Goal: Task Accomplishment & Management: Manage account settings

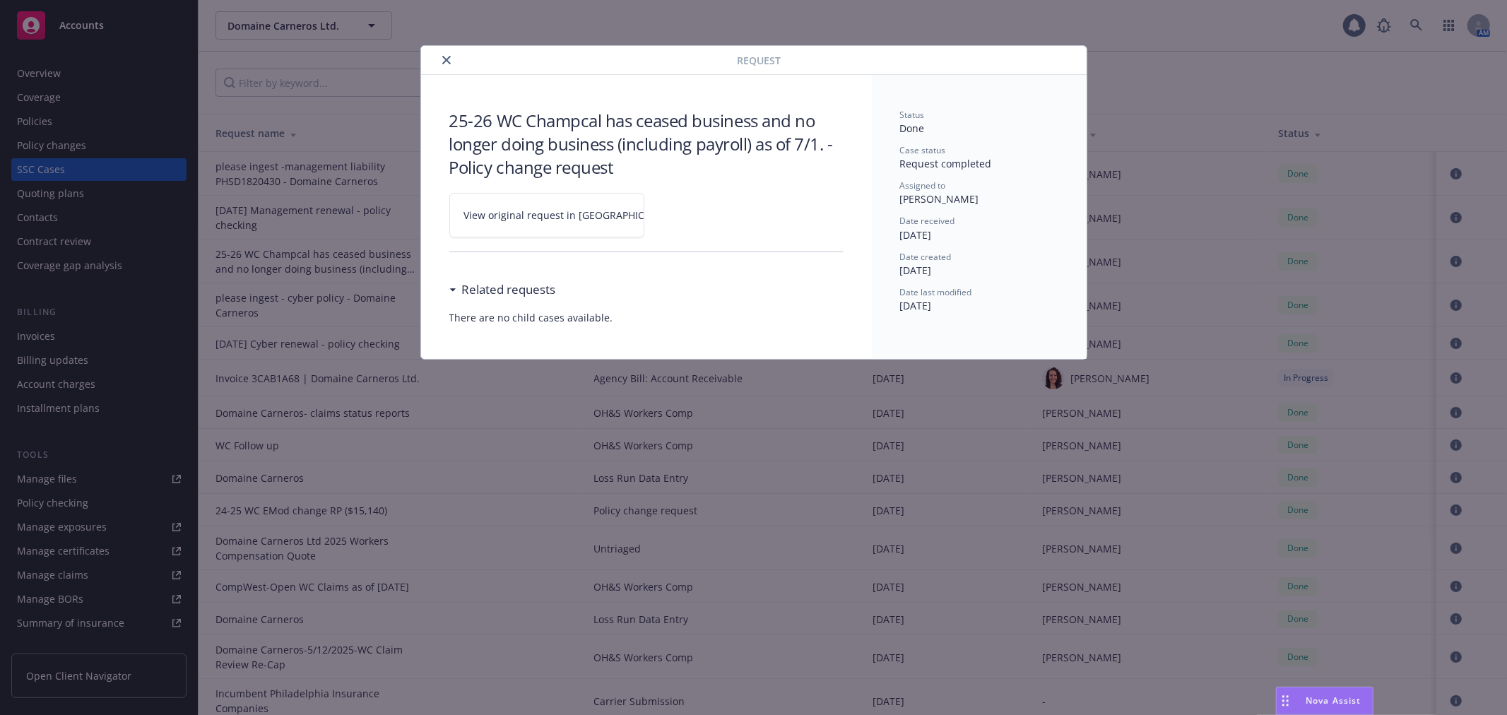
click at [447, 57] on icon "close" at bounding box center [446, 60] width 8 height 8
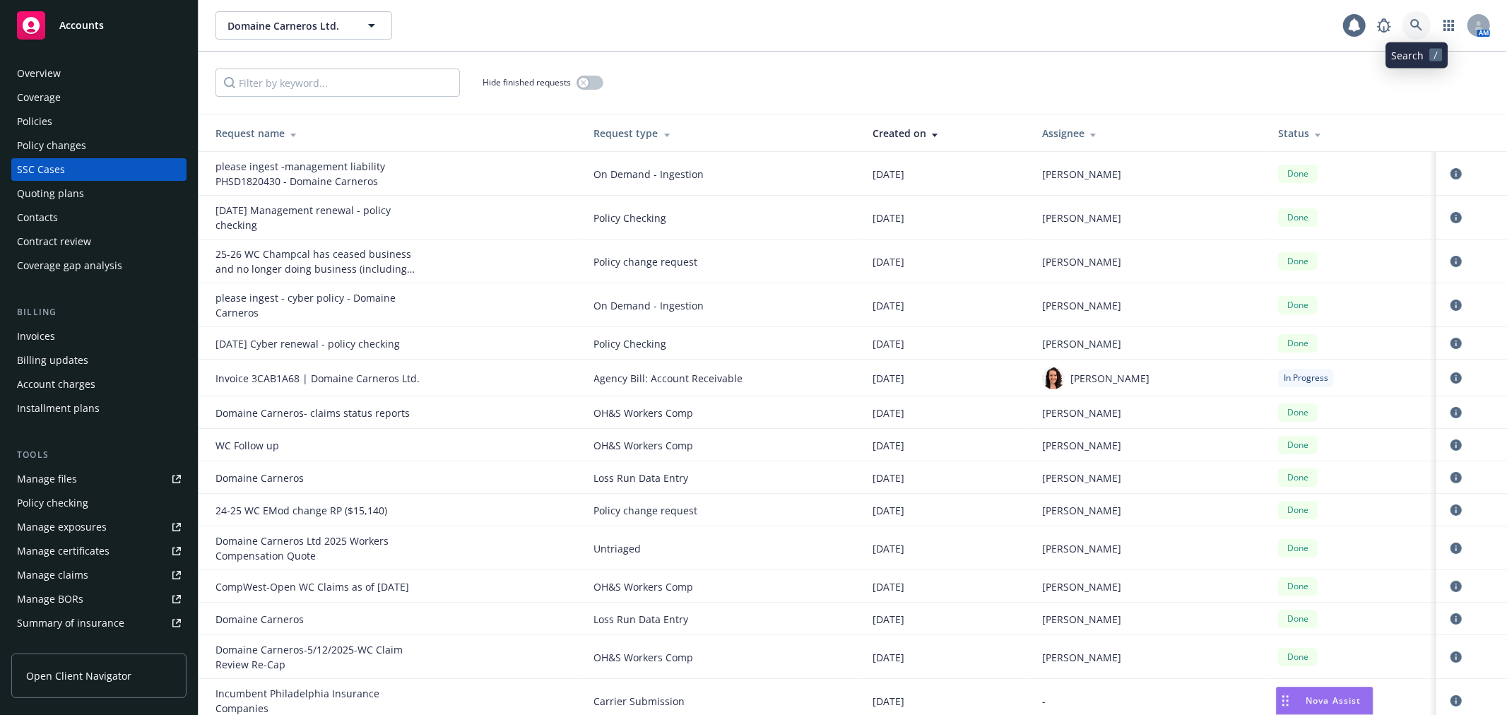
click at [1422, 26] on icon at bounding box center [1416, 25] width 13 height 13
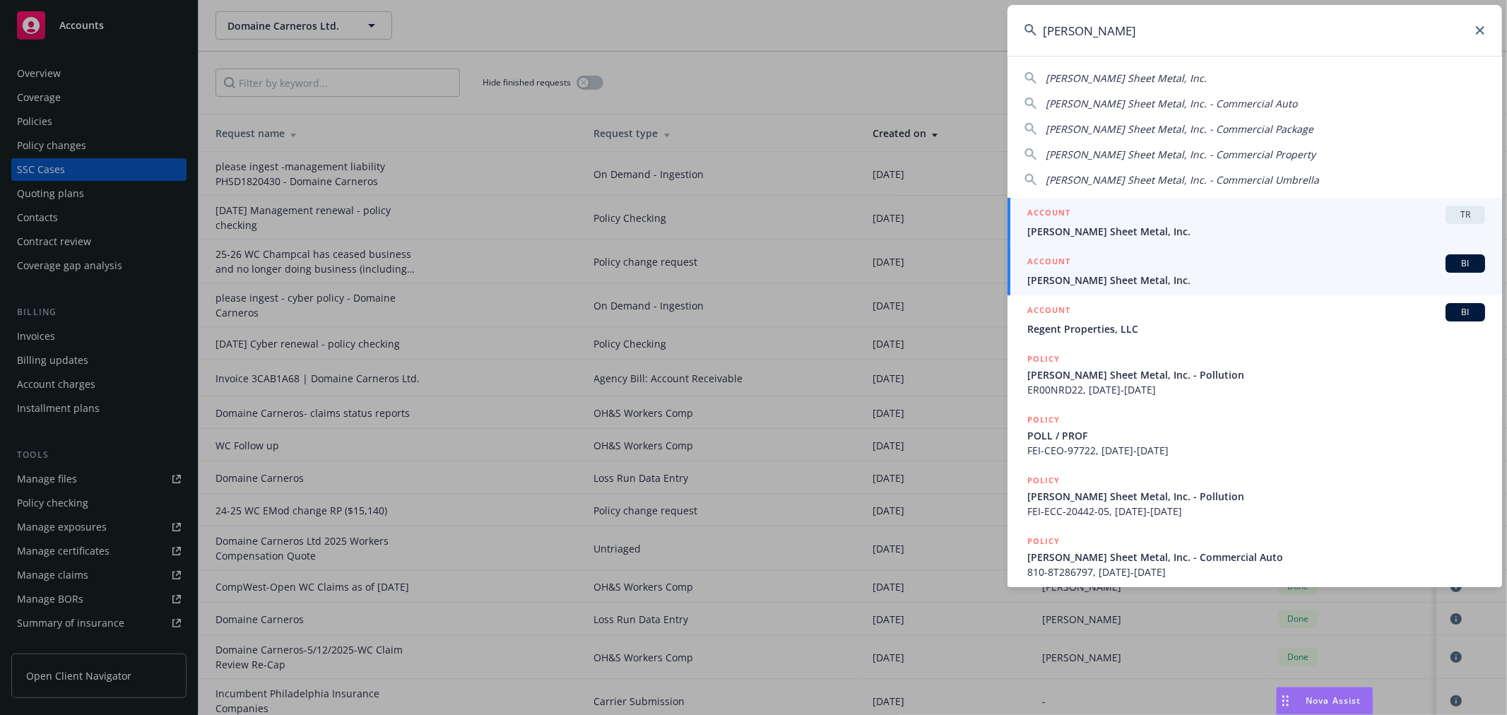
type input "simpson shee"
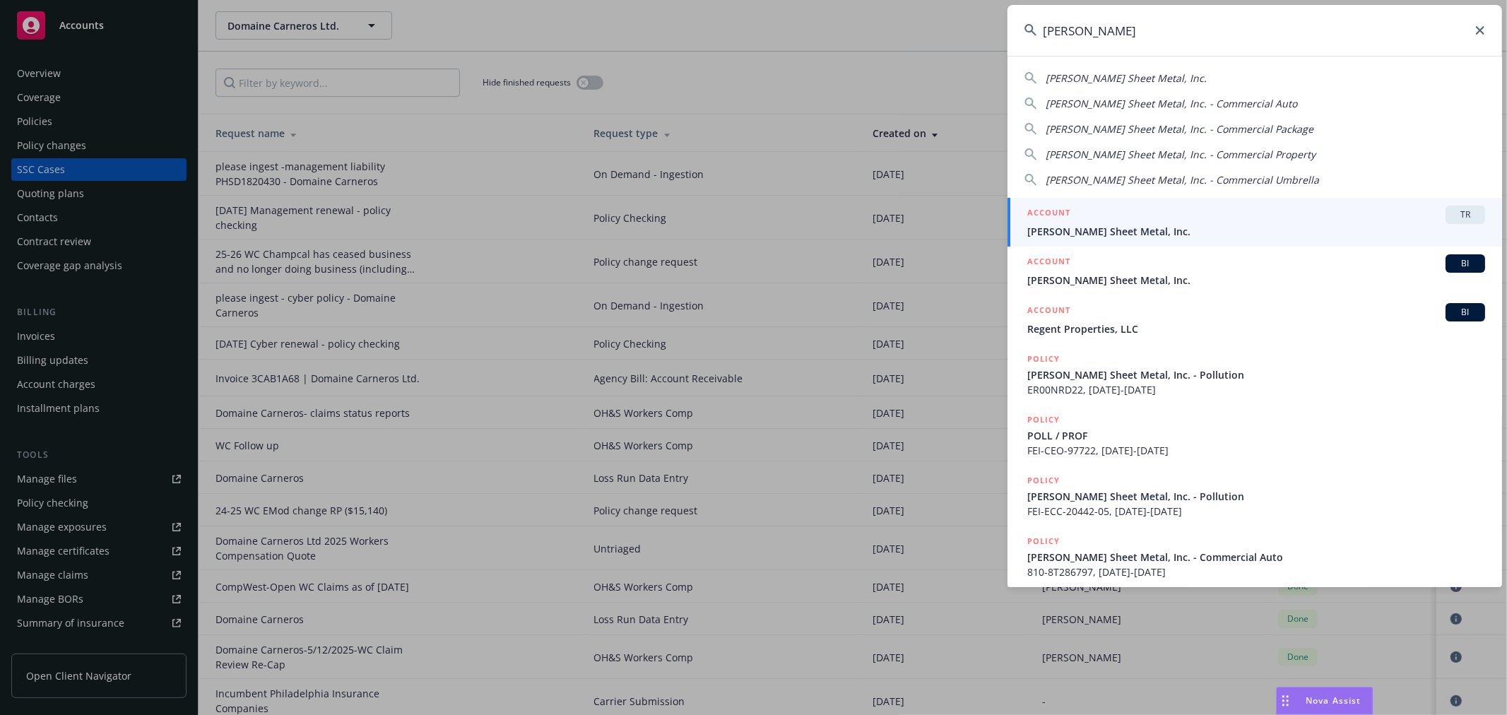
click at [1174, 294] on link "ACCOUNT BI Simpson Sheet Metal, Inc." at bounding box center [1255, 271] width 495 height 49
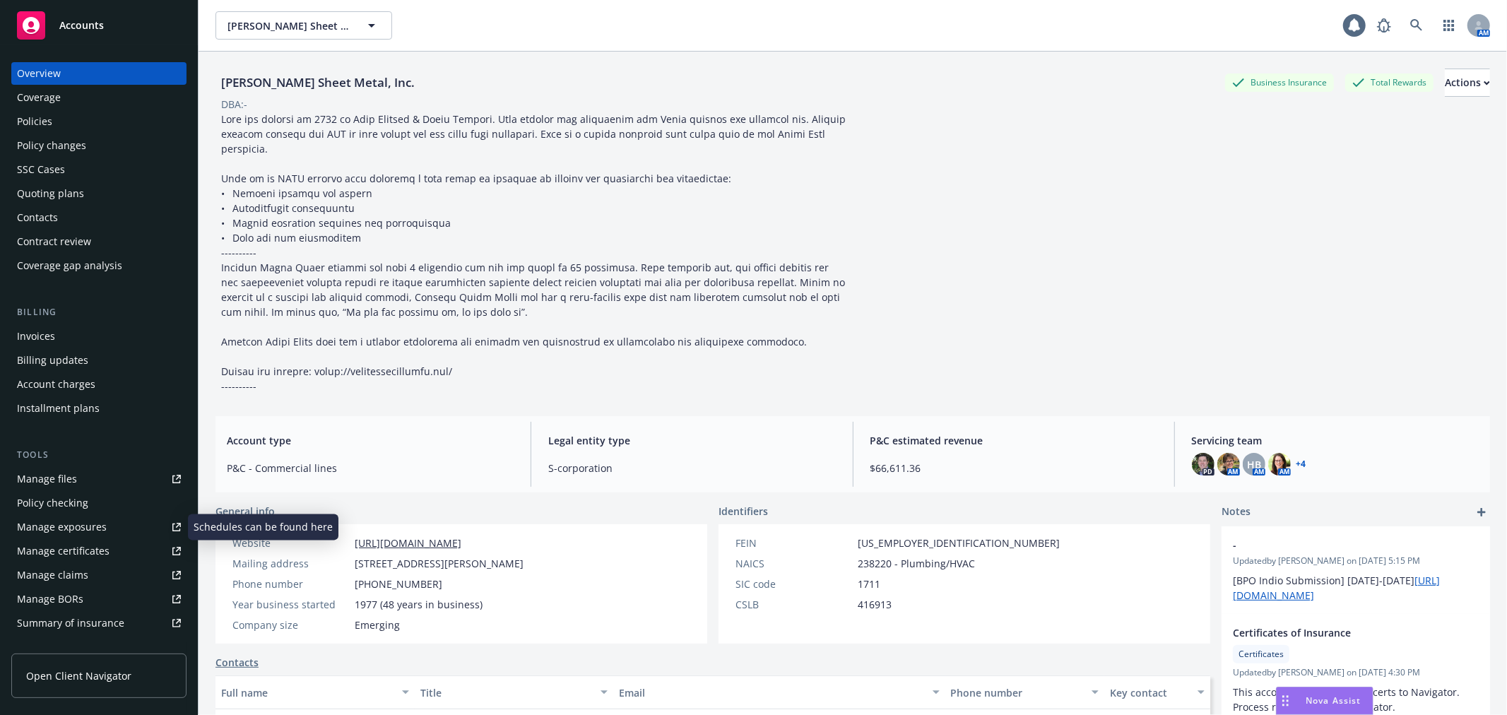
click at [110, 545] on link "Manage certificates" at bounding box center [98, 551] width 175 height 23
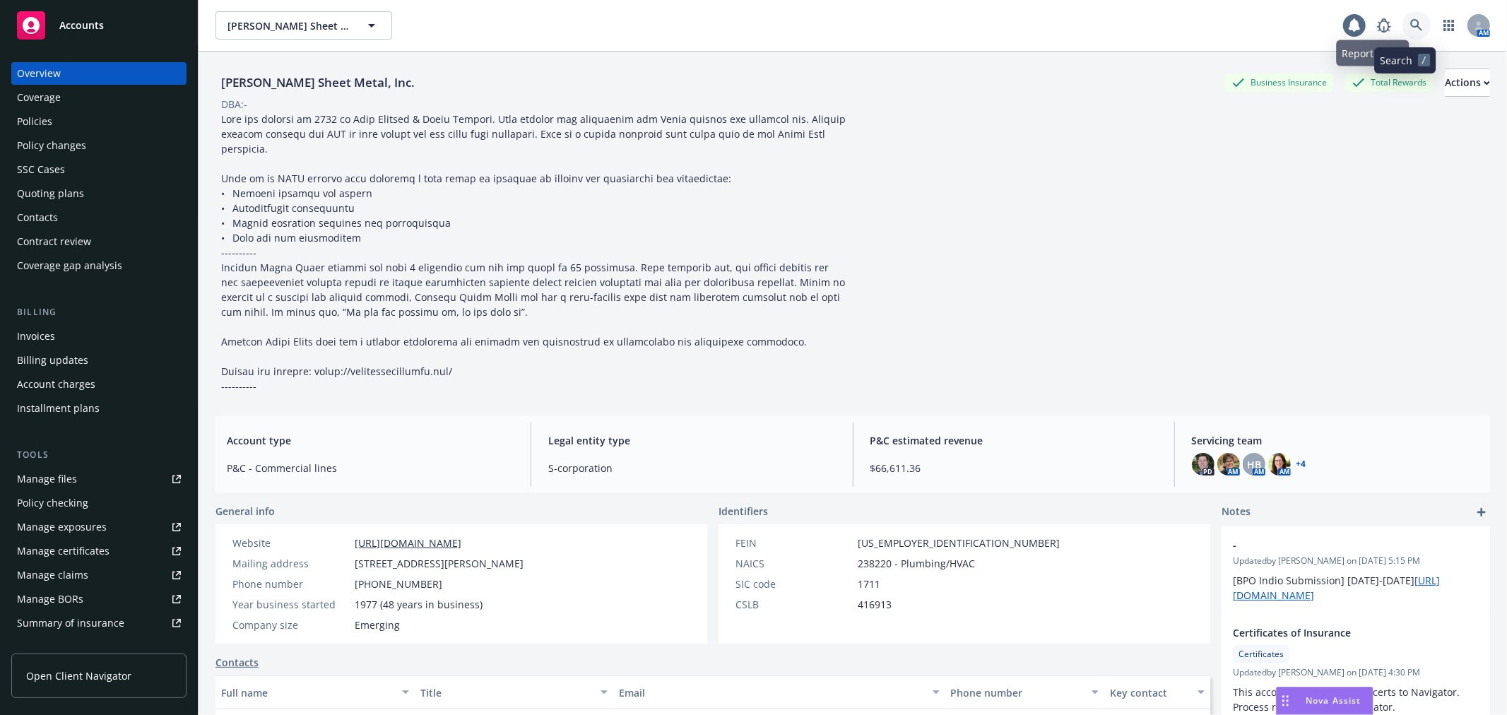
click at [1403, 18] on link at bounding box center [1416, 25] width 28 height 28
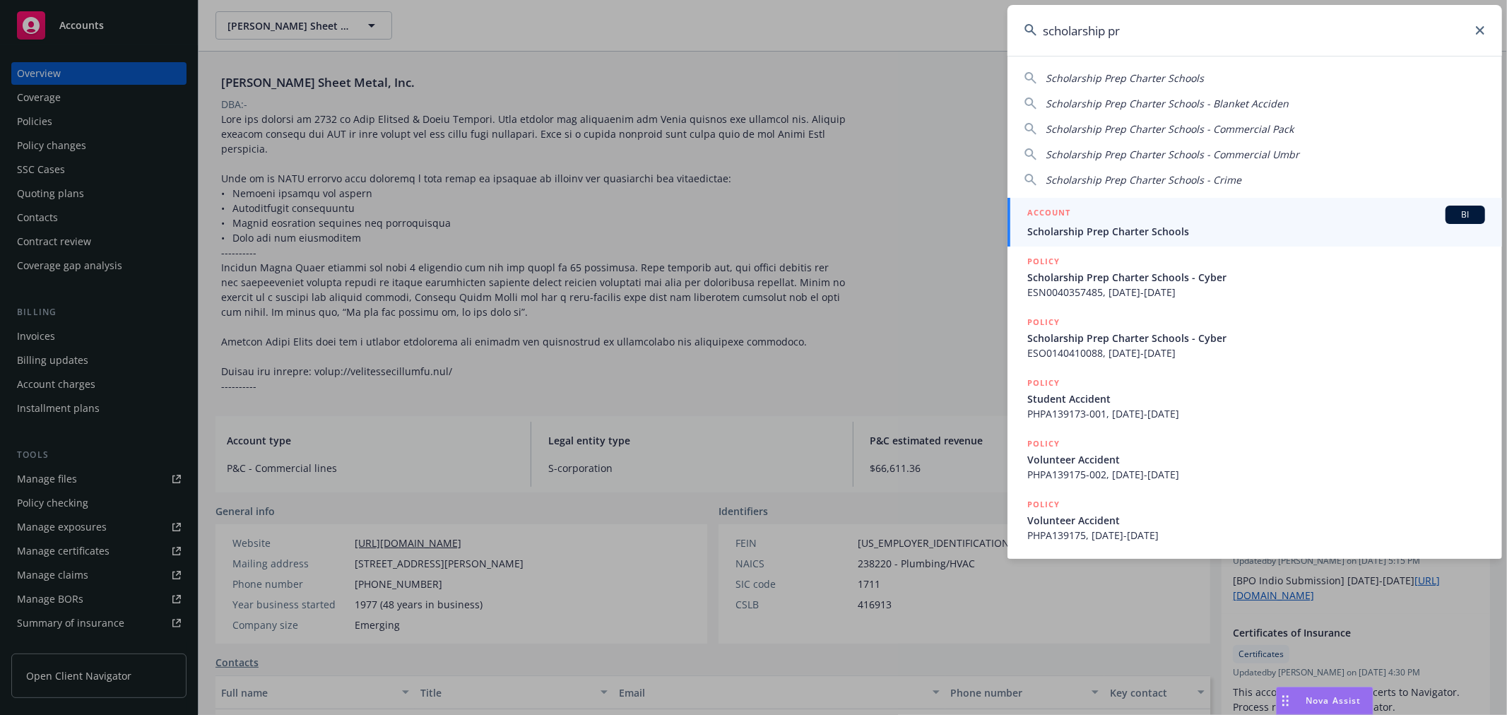
type input "scholarship pr"
click at [1189, 227] on span "Scholarship Prep Charter Schools" at bounding box center [1256, 231] width 458 height 15
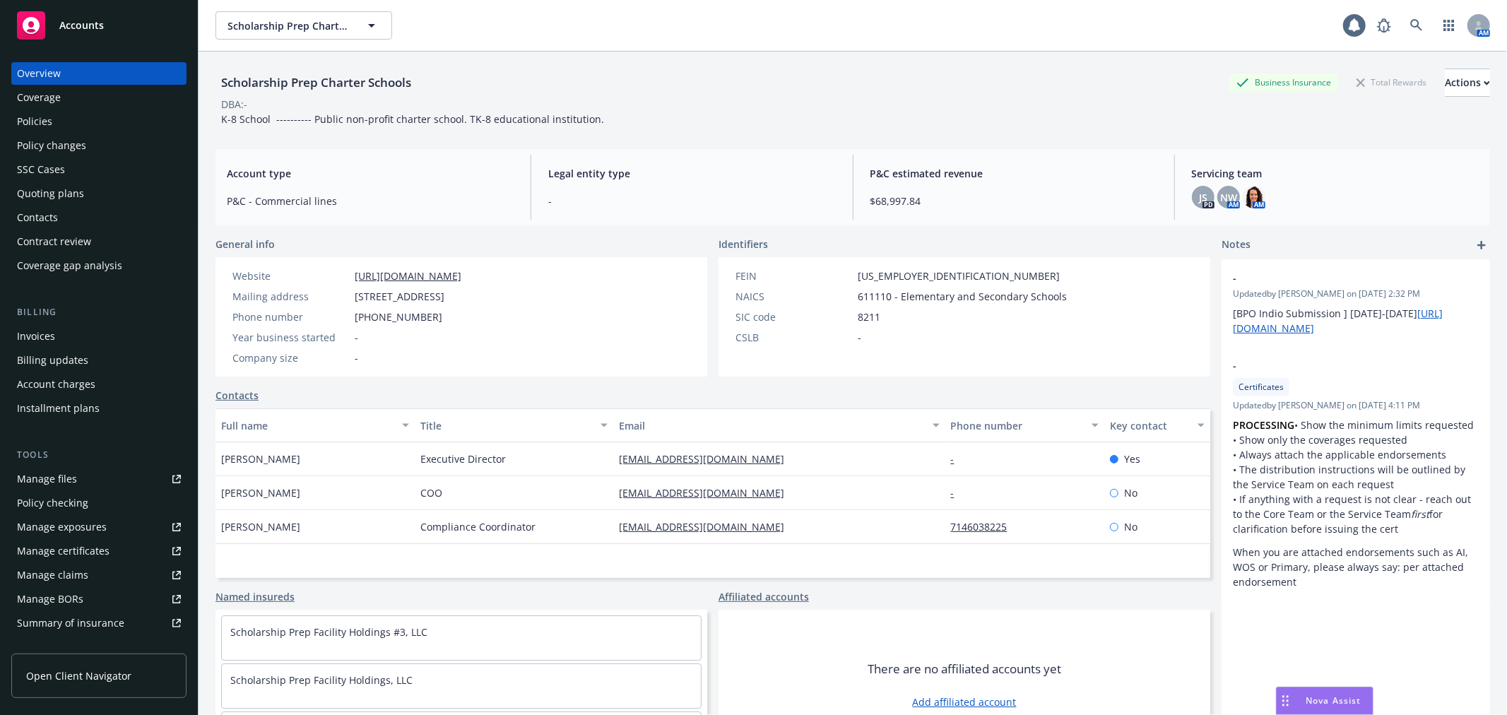
click at [93, 150] on div "Policy changes" at bounding box center [99, 145] width 164 height 23
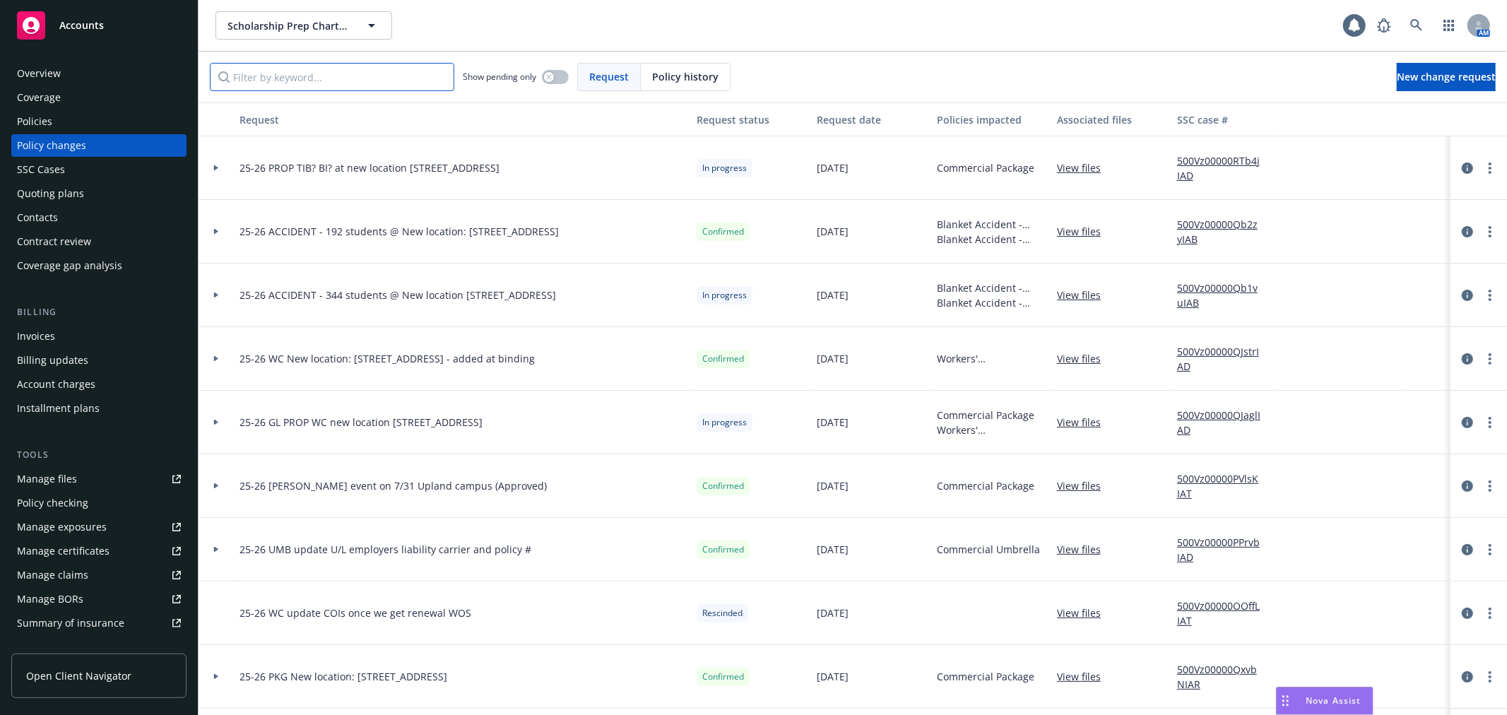
click at [267, 74] on input "Filter by keyword..." at bounding box center [332, 77] width 244 height 28
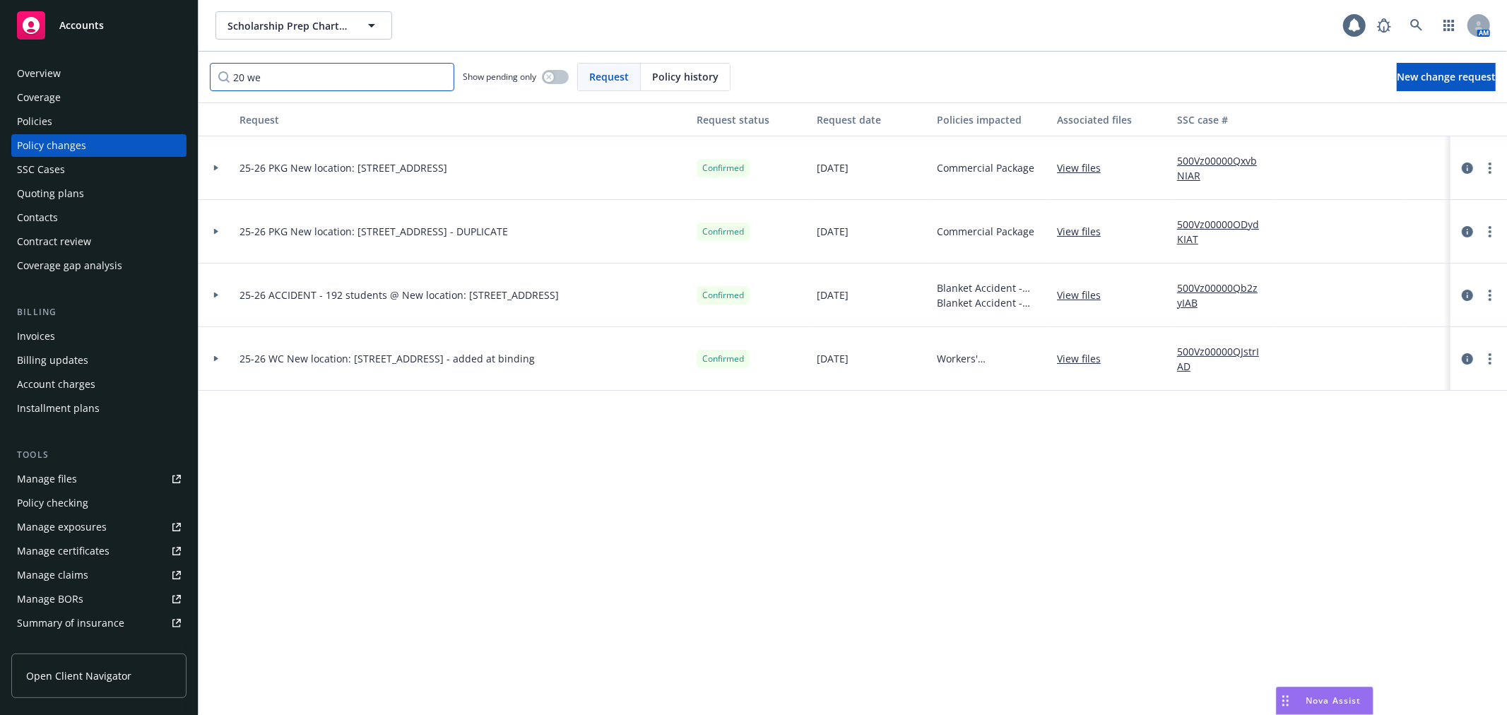
type input "20 we"
click at [215, 166] on icon at bounding box center [216, 168] width 4 height 6
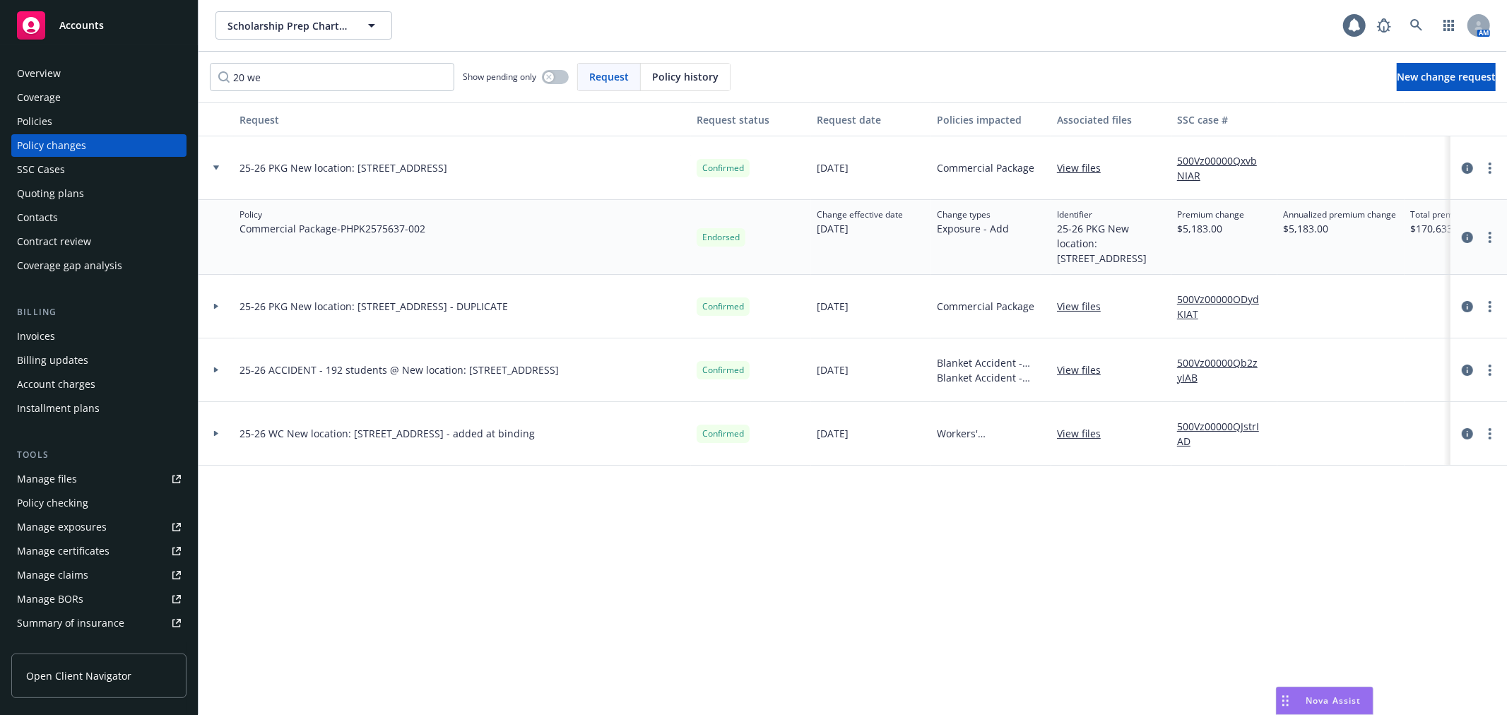
click at [216, 309] on icon at bounding box center [216, 307] width 4 height 6
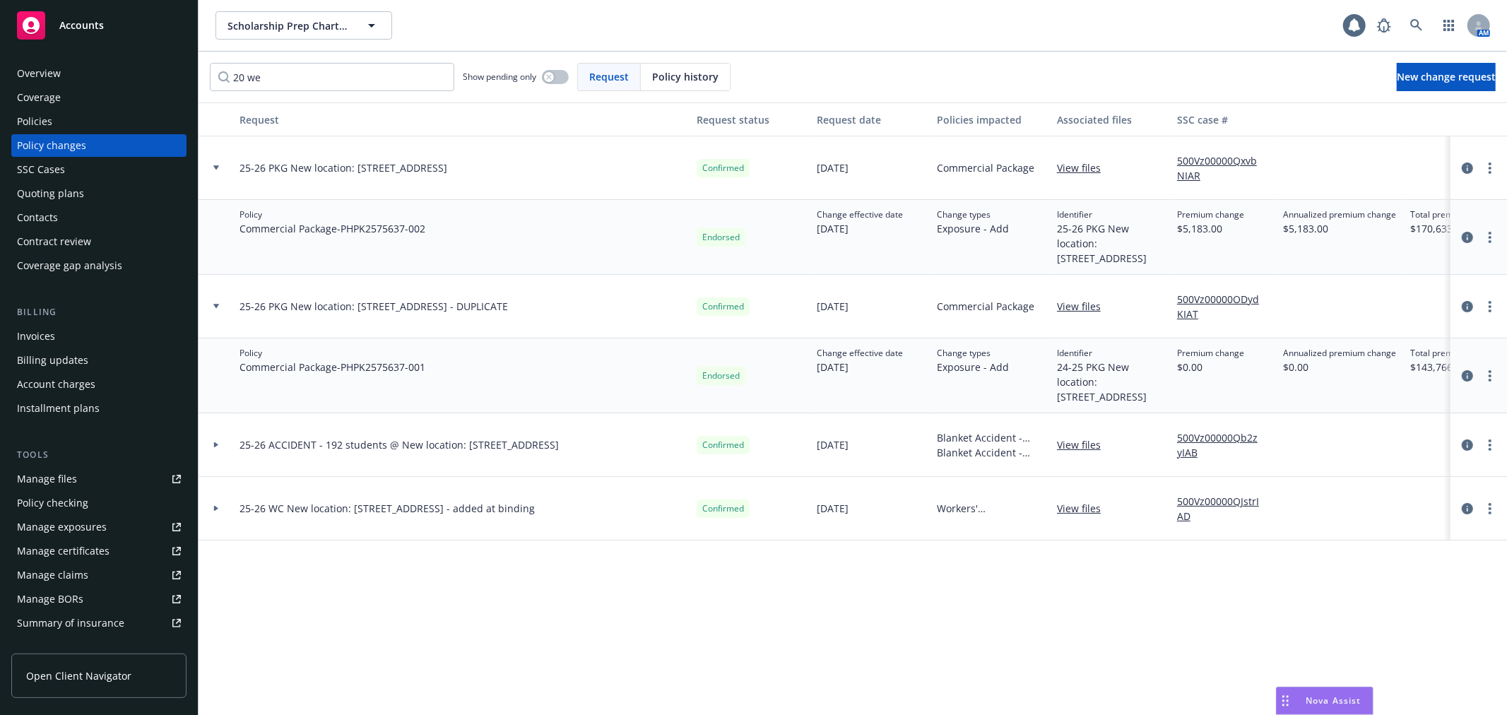
click at [216, 308] on icon at bounding box center [216, 306] width 6 height 4
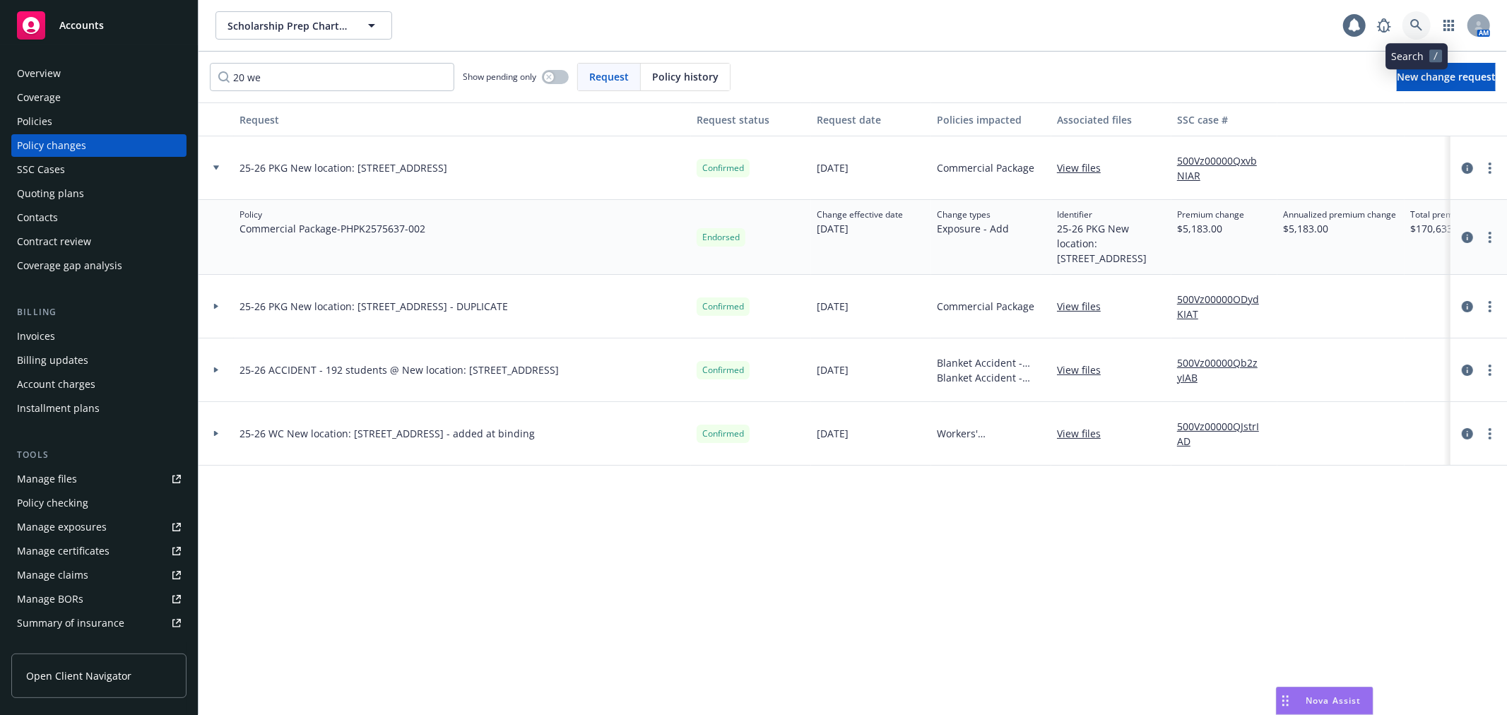
click at [1418, 19] on icon at bounding box center [1416, 25] width 13 height 13
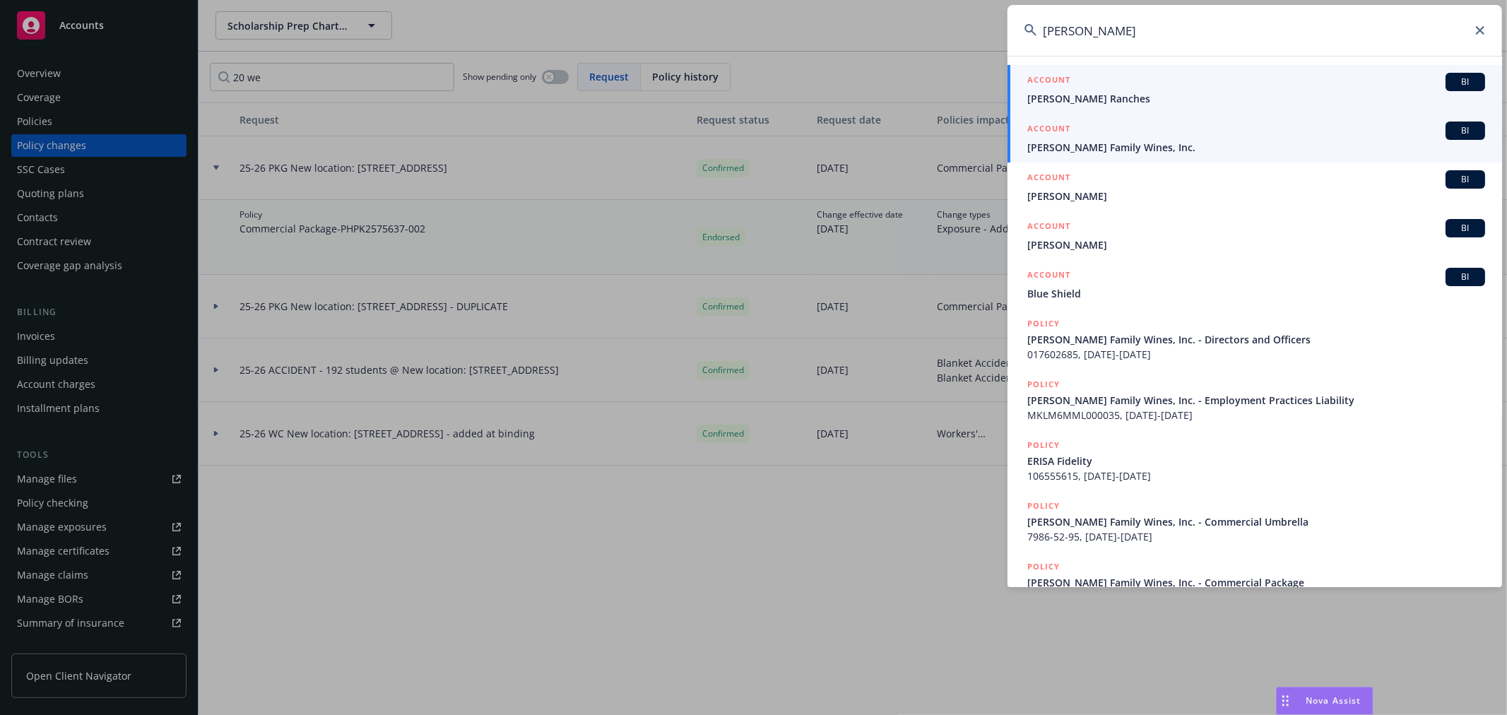
type input "schied"
click at [1231, 138] on div "ACCOUNT BI" at bounding box center [1256, 131] width 458 height 18
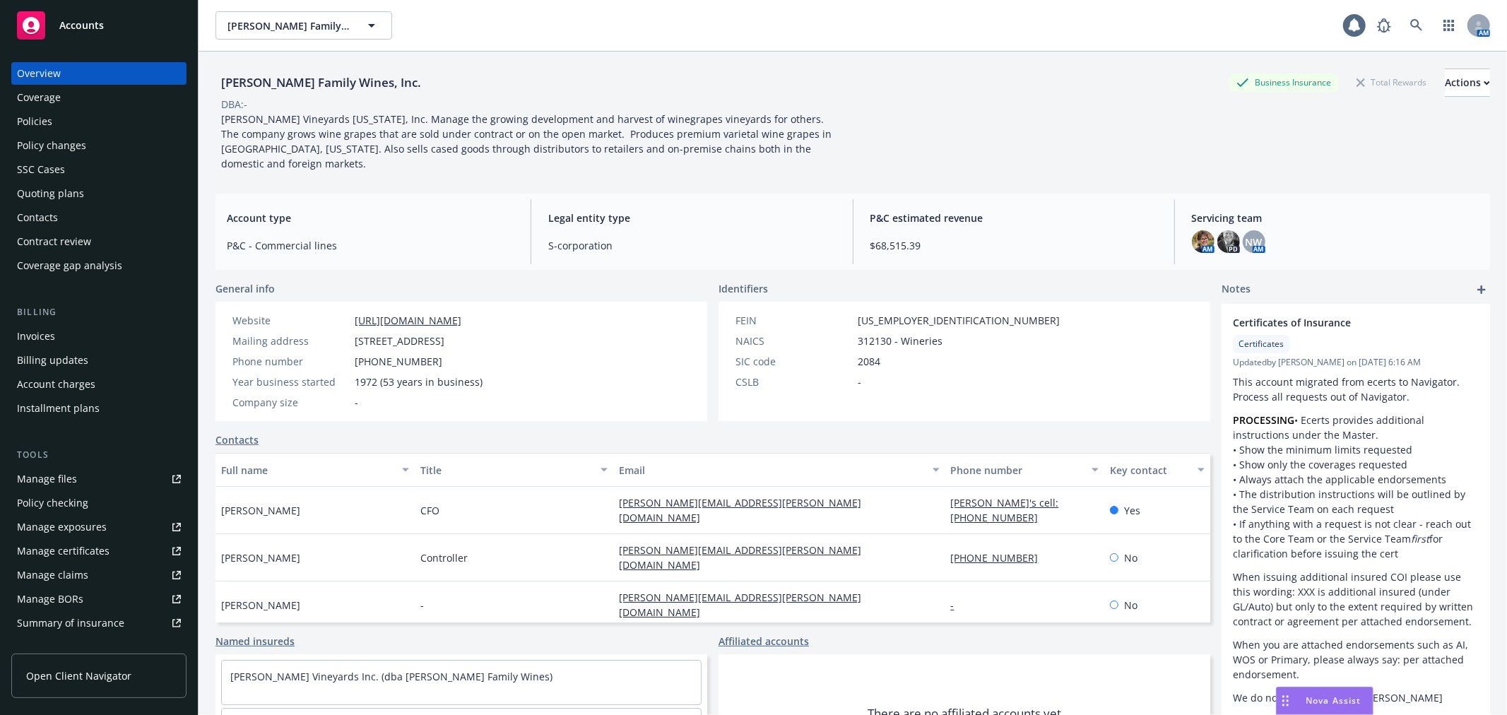
click at [124, 338] on div "Invoices" at bounding box center [99, 336] width 164 height 23
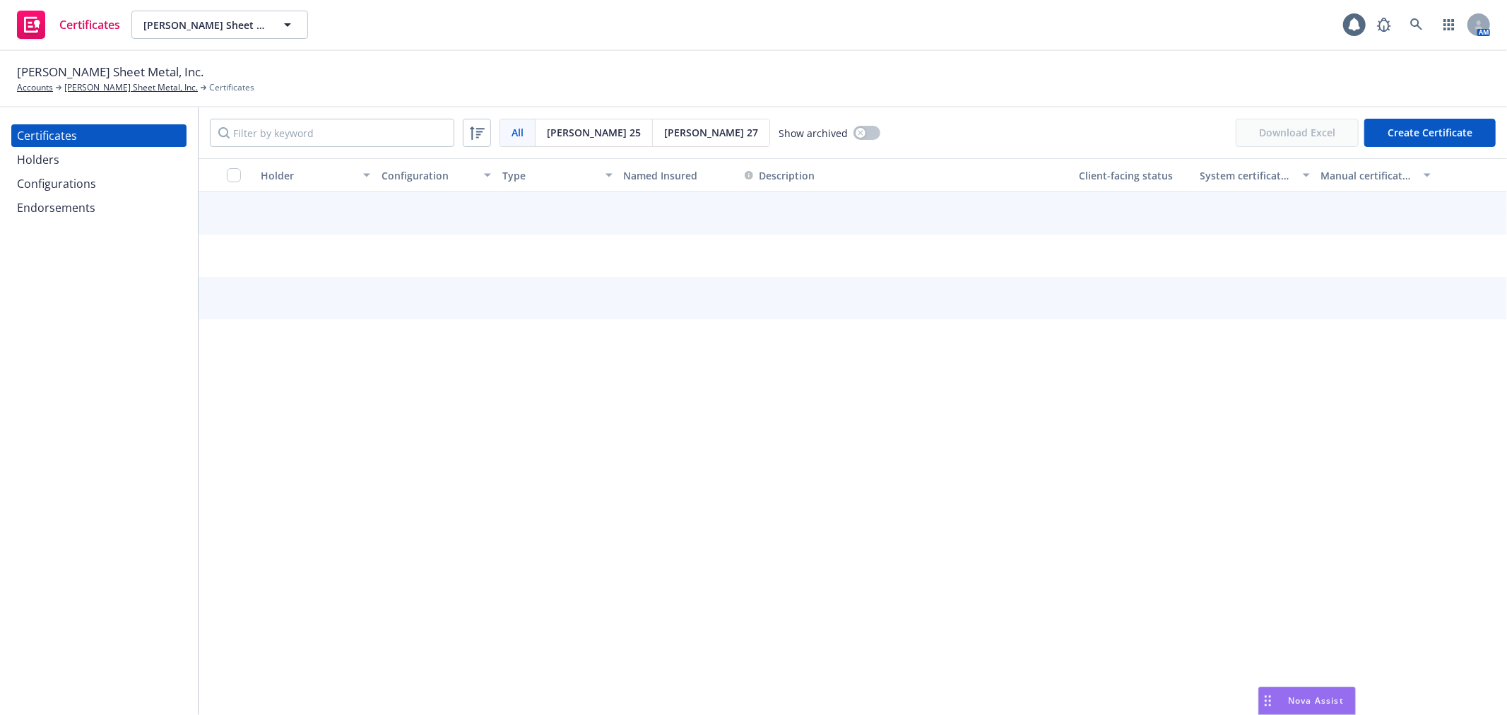
click at [126, 208] on div "Endorsements" at bounding box center [99, 207] width 164 height 23
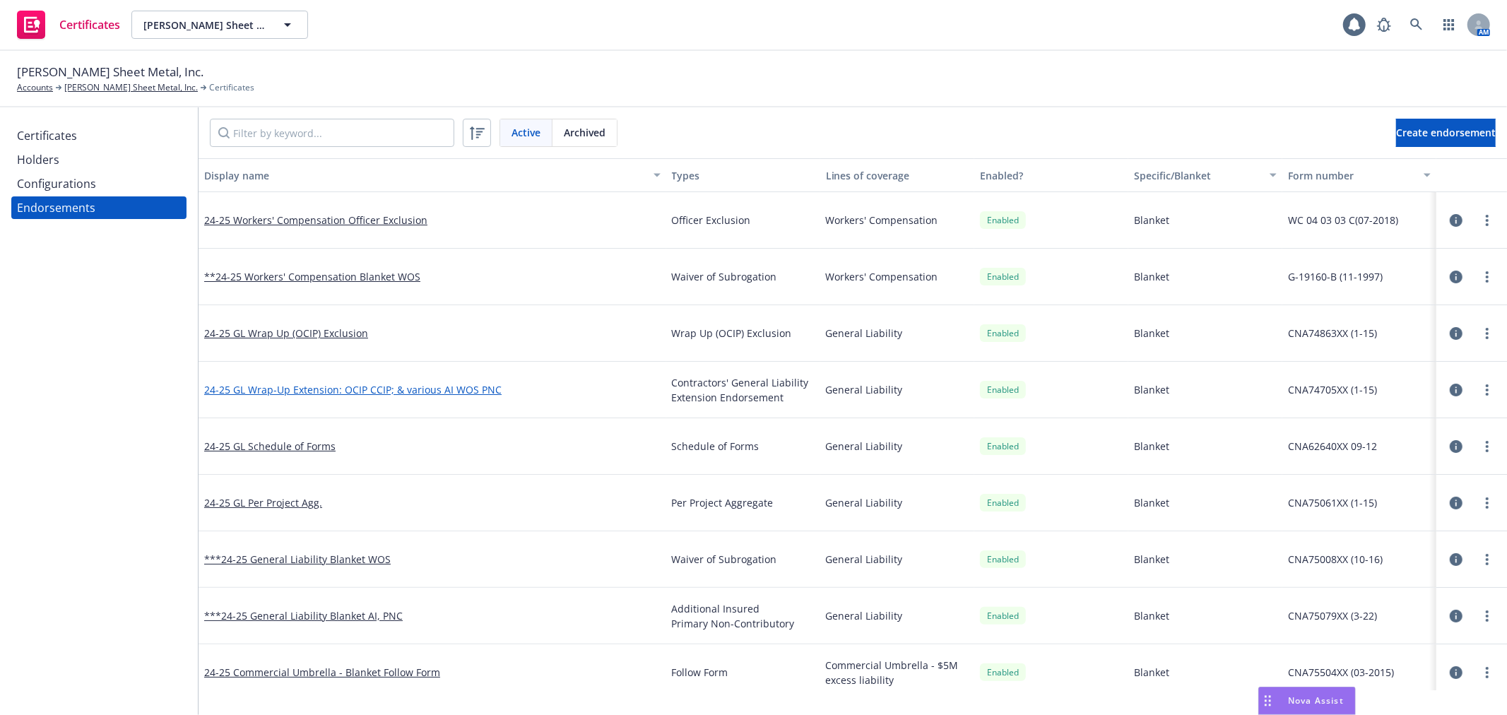
click at [391, 383] on link "24-25 GL Wrap-Up Extension: OCIP CCIP; & various AI WOS PNC" at bounding box center [352, 389] width 297 height 13
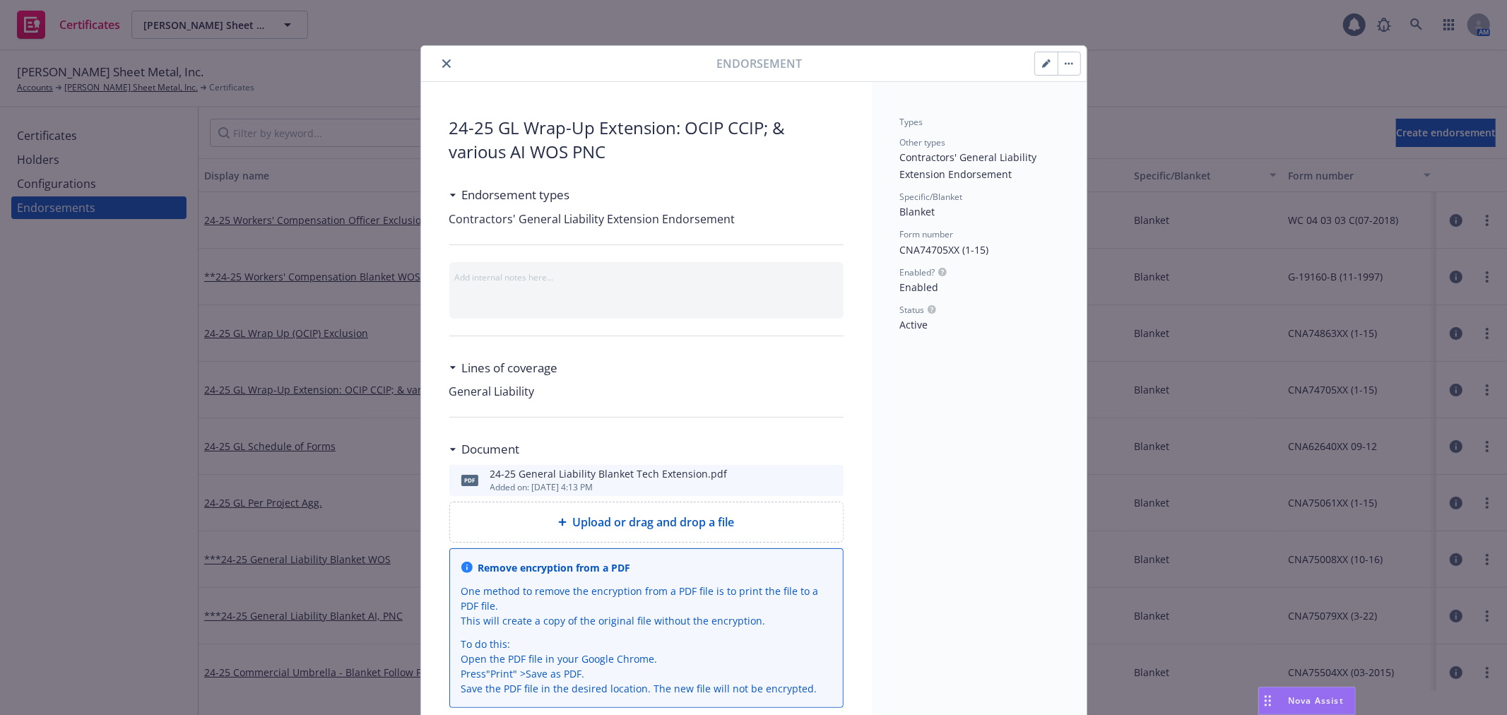
click at [824, 478] on icon "preview file" at bounding box center [830, 480] width 13 height 10
click at [438, 58] on button "close" at bounding box center [446, 63] width 17 height 17
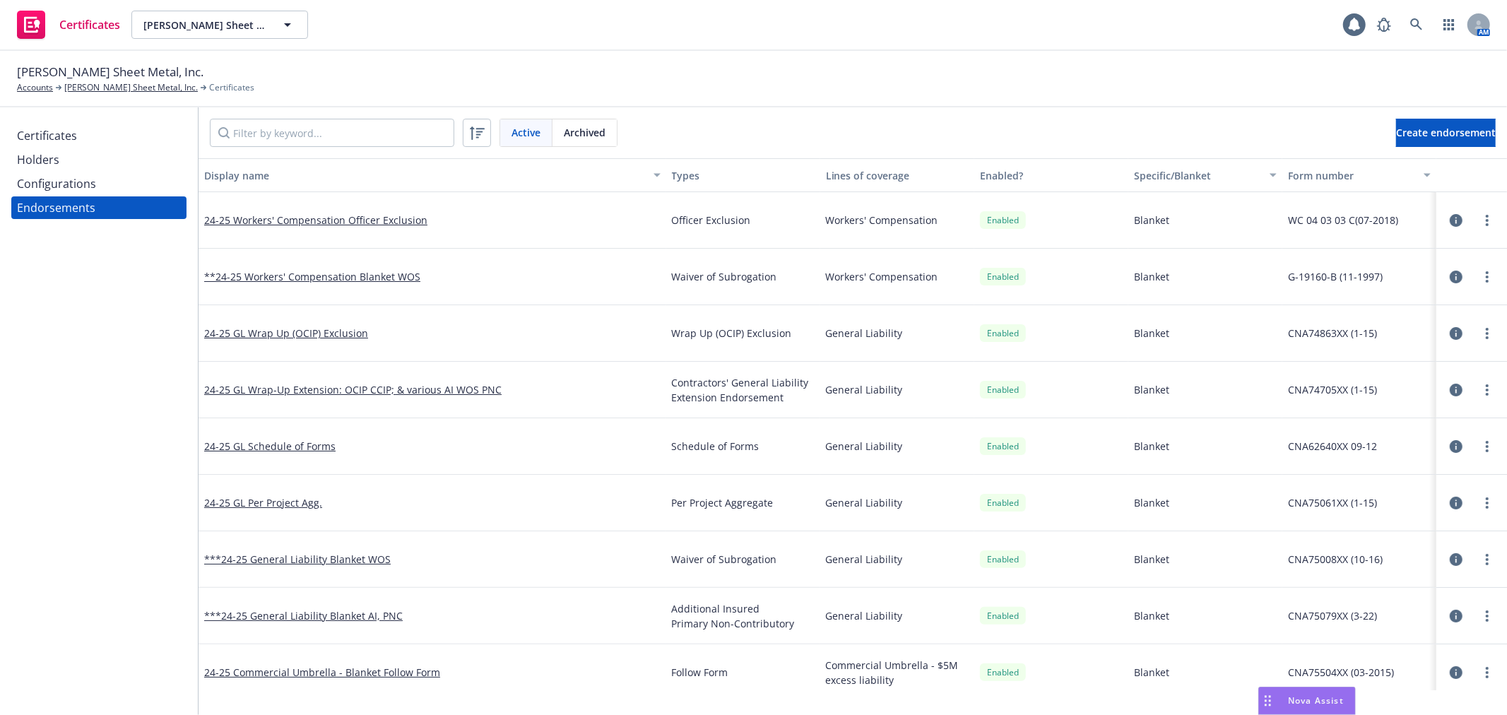
click at [1450, 331] on icon "button" at bounding box center [1456, 333] width 13 height 13
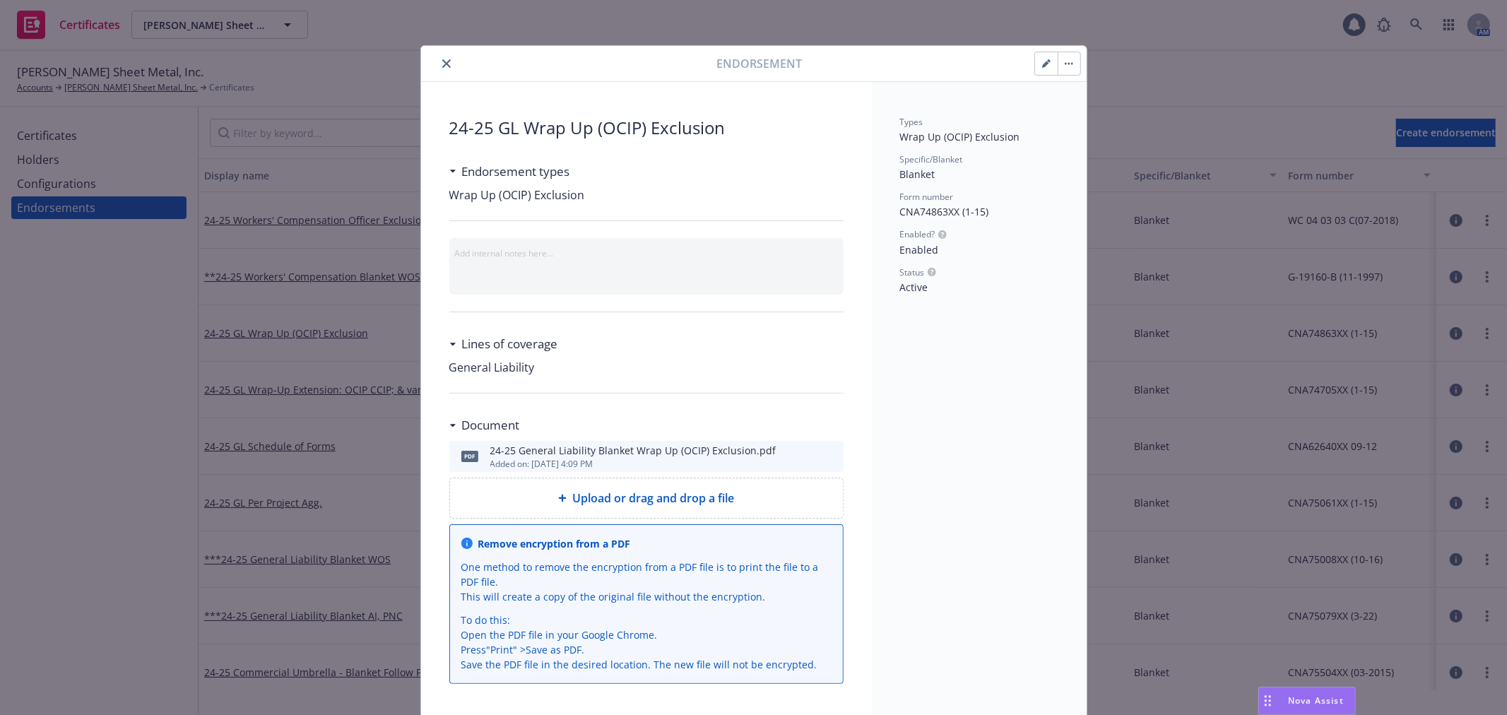
click at [802, 454] on icon "download file" at bounding box center [806, 454] width 11 height 11
click at [824, 457] on icon "preview file" at bounding box center [830, 456] width 13 height 10
click at [793, 483] on div "Upload or drag and drop a file" at bounding box center [646, 498] width 393 height 40
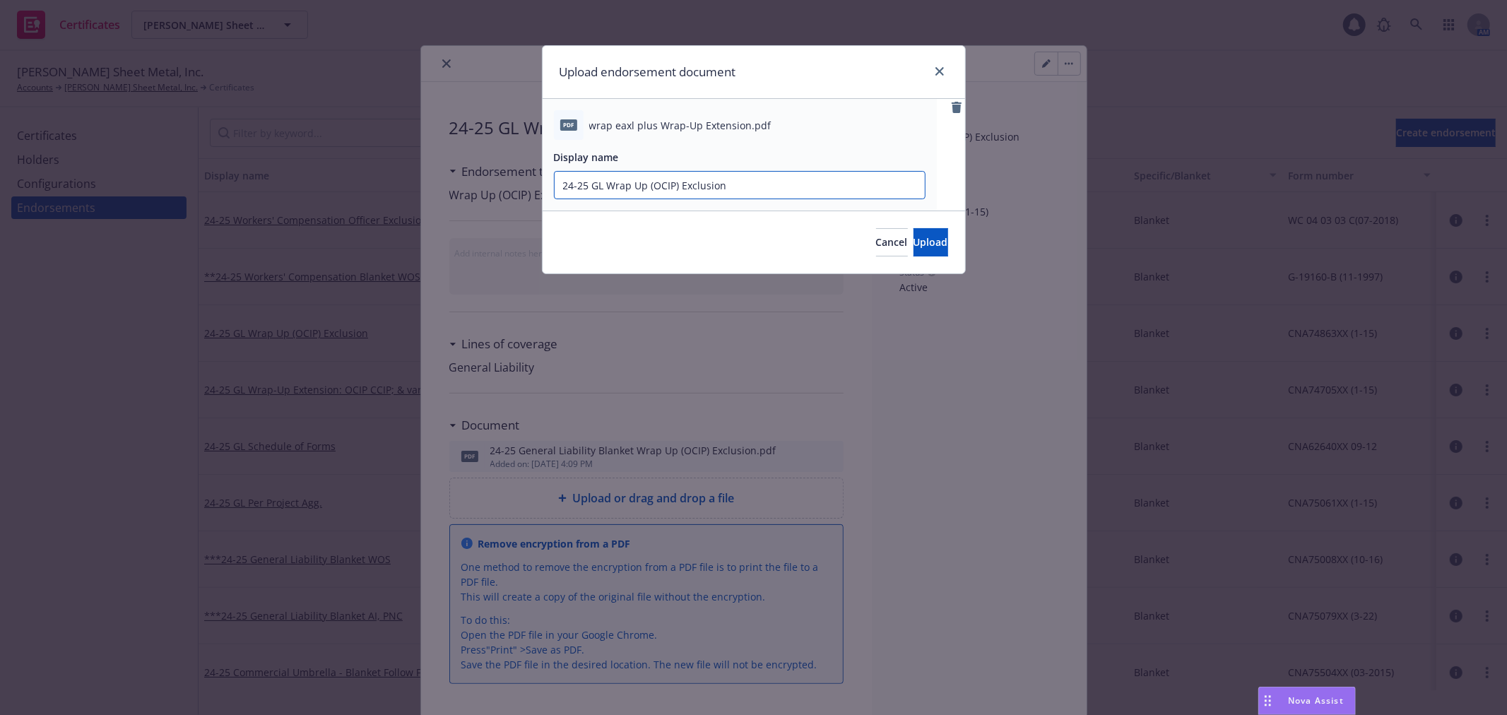
click at [762, 188] on input "24-25 GL Wrap Up (OCIP) Exclusion" at bounding box center [740, 185] width 370 height 27
paste input "Wrap-Up Extension"
type input "24-25 GL Wrap Up (OCIP) Exclusion + Wrap-Up Extension"
click at [914, 244] on span "Upload" at bounding box center [931, 241] width 35 height 13
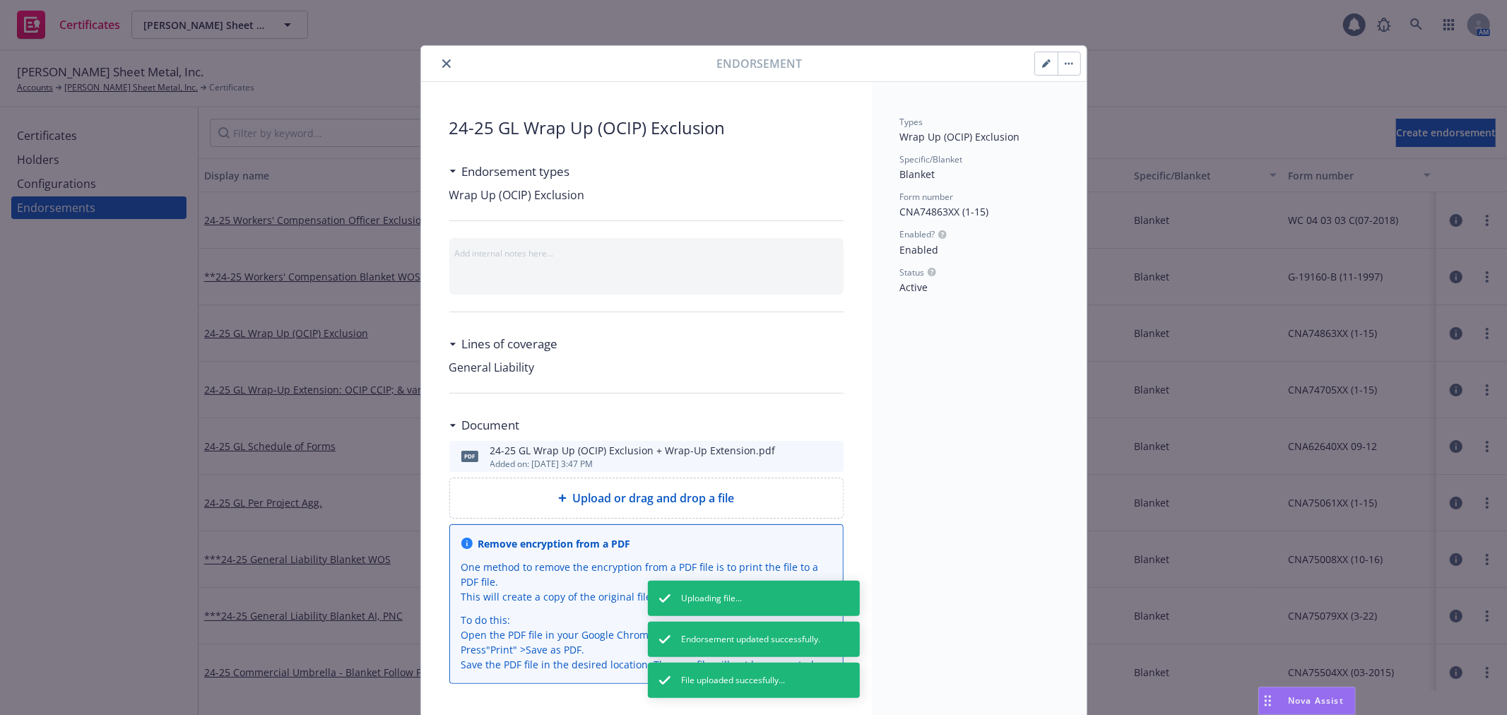
click at [1034, 67] on div at bounding box center [1057, 64] width 47 height 24
click at [1042, 67] on icon "button" at bounding box center [1046, 63] width 8 height 8
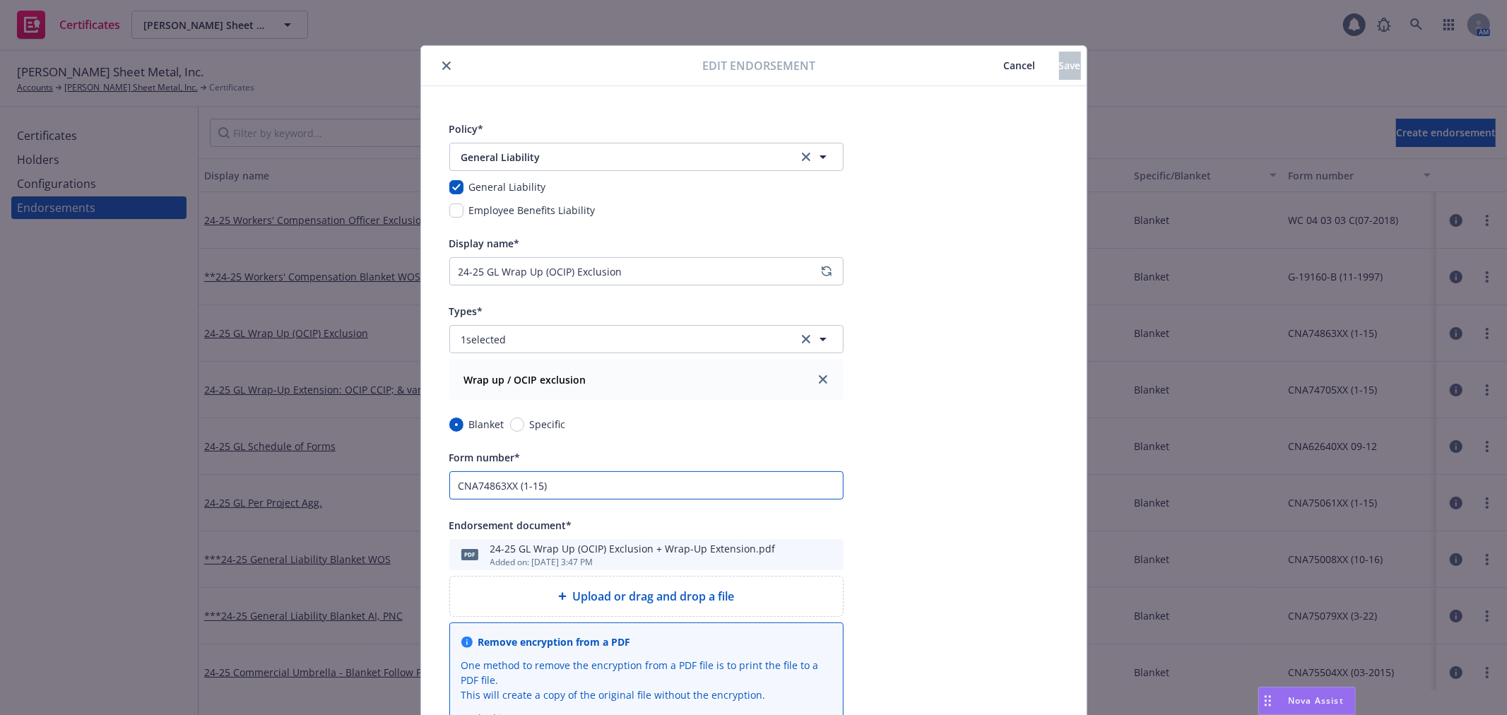
click at [668, 488] on input "CNA74863XX (1-15)" at bounding box center [646, 485] width 394 height 28
paste input "CNA74705XX (1-15)"
type input "CNA74863XX (1-15); CNA74705XX (1-15)"
click at [1059, 68] on span "Save" at bounding box center [1070, 65] width 22 height 13
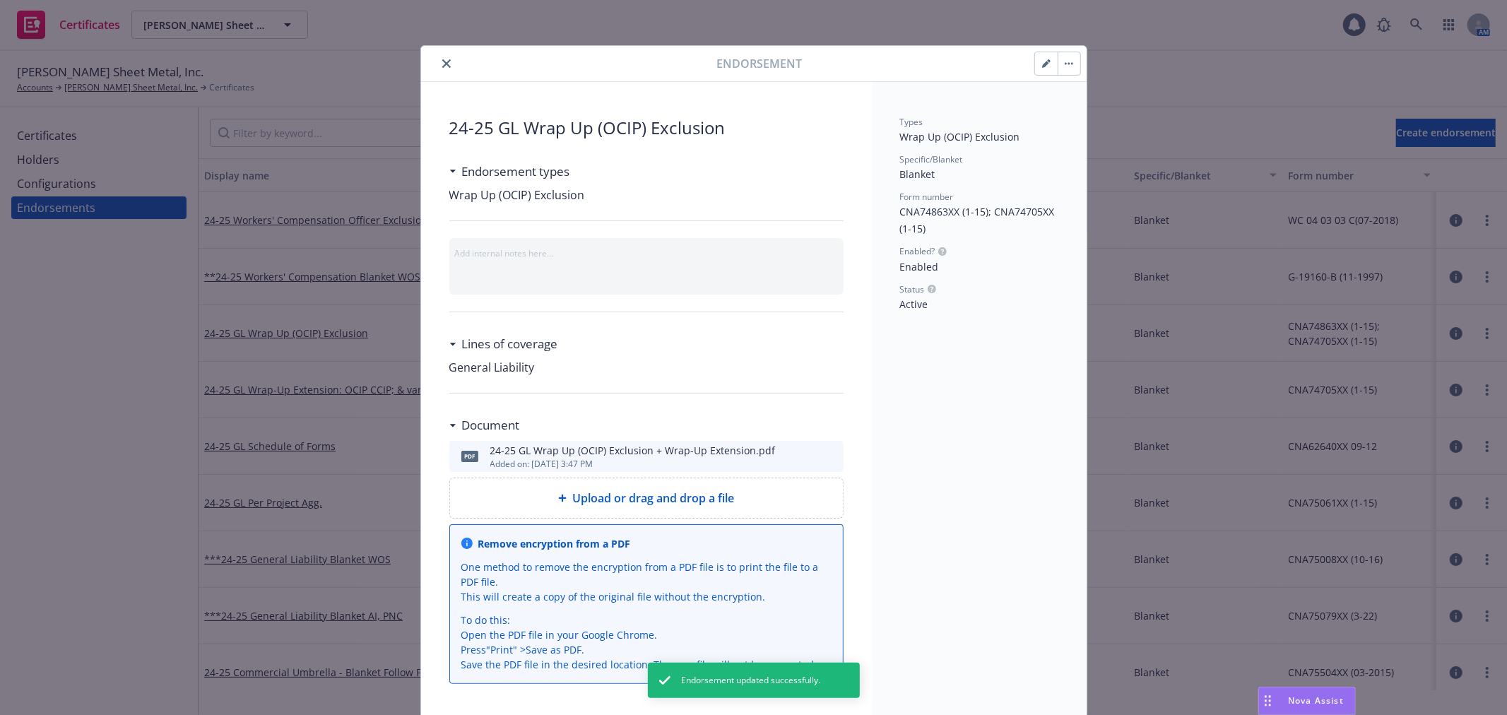
click at [1042, 64] on icon "button" at bounding box center [1045, 64] width 7 height 7
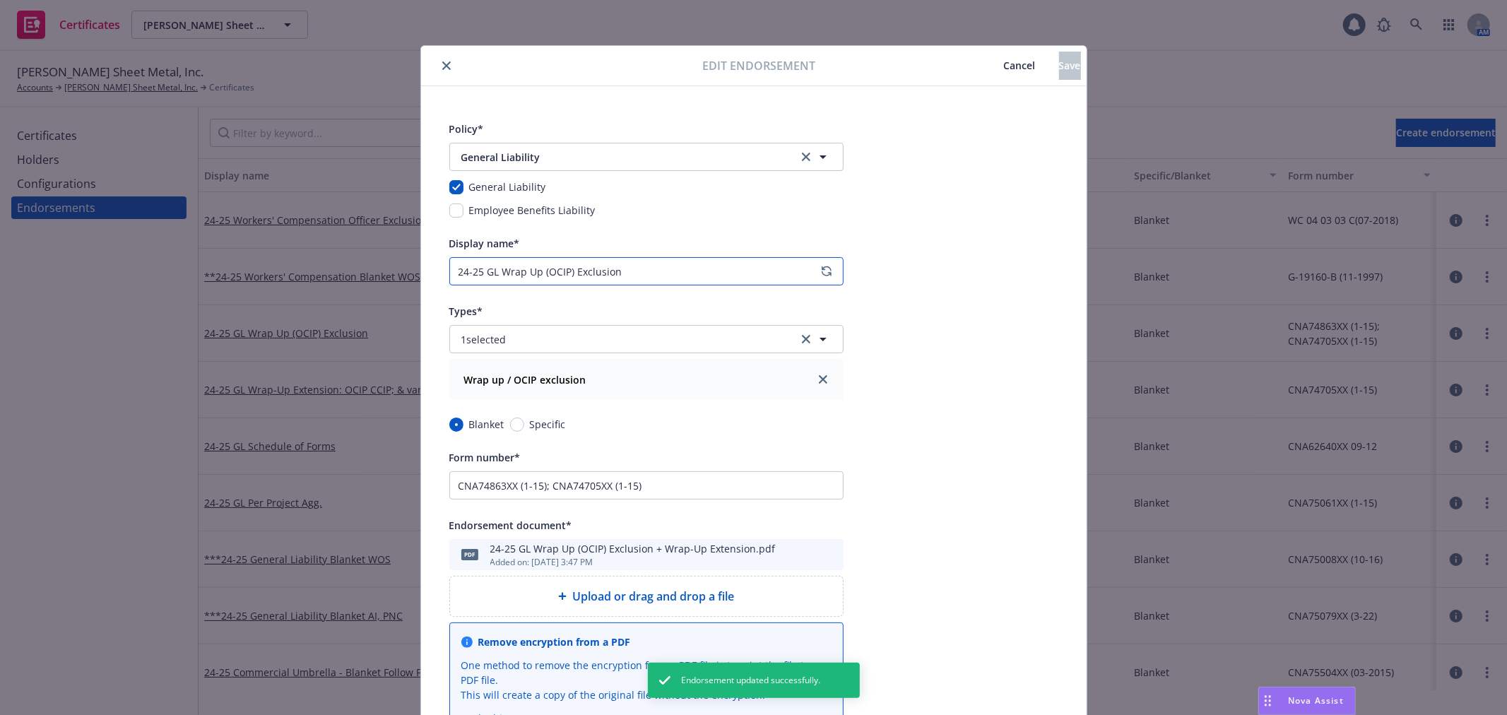
click at [665, 273] on input "24-25 GL Wrap Up (OCIP) Exclusion" at bounding box center [646, 271] width 394 height 28
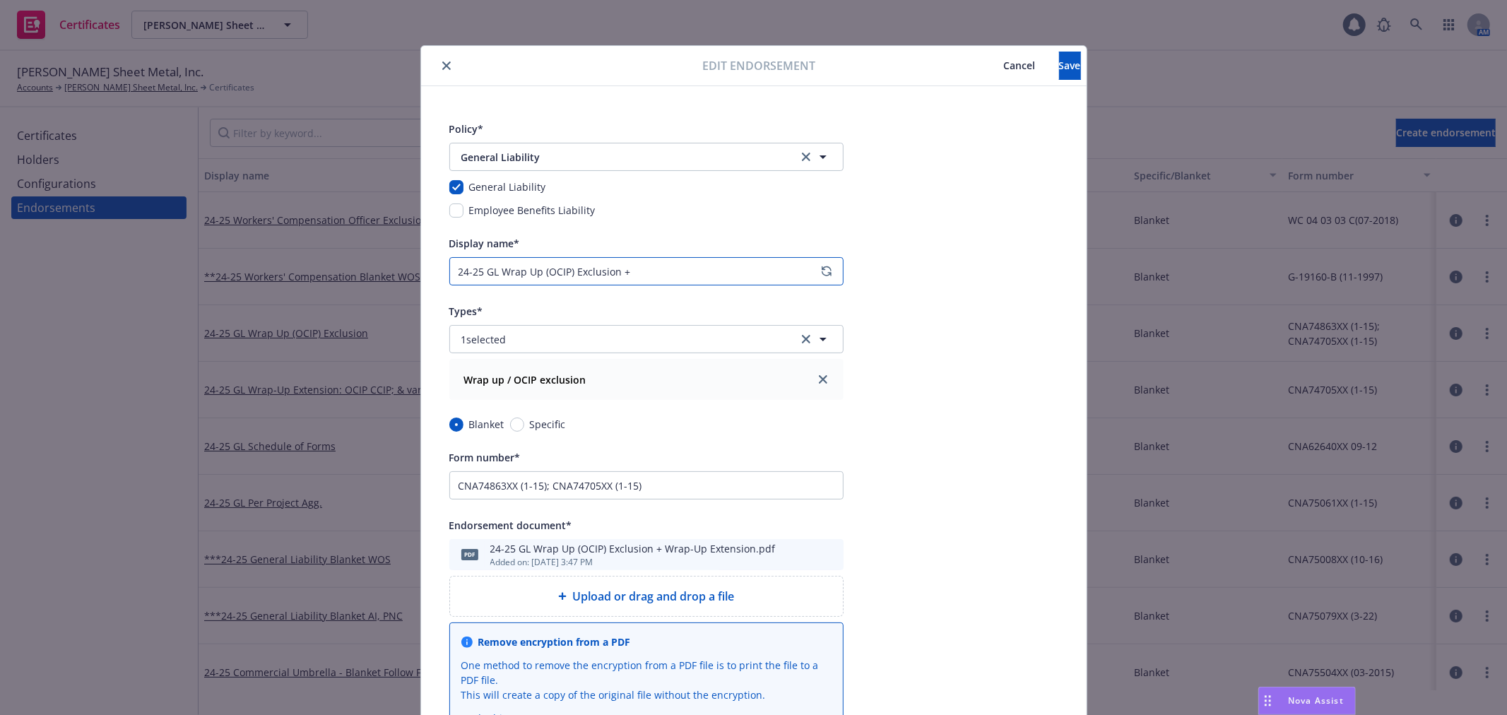
paste input "Wrap-Up Extension"
type input "24-25 GL Wrap Up (OCIP) Exclusion + Wrap-Up Extension (GLEE Endt)"
click at [1059, 69] on button "Save" at bounding box center [1070, 66] width 22 height 28
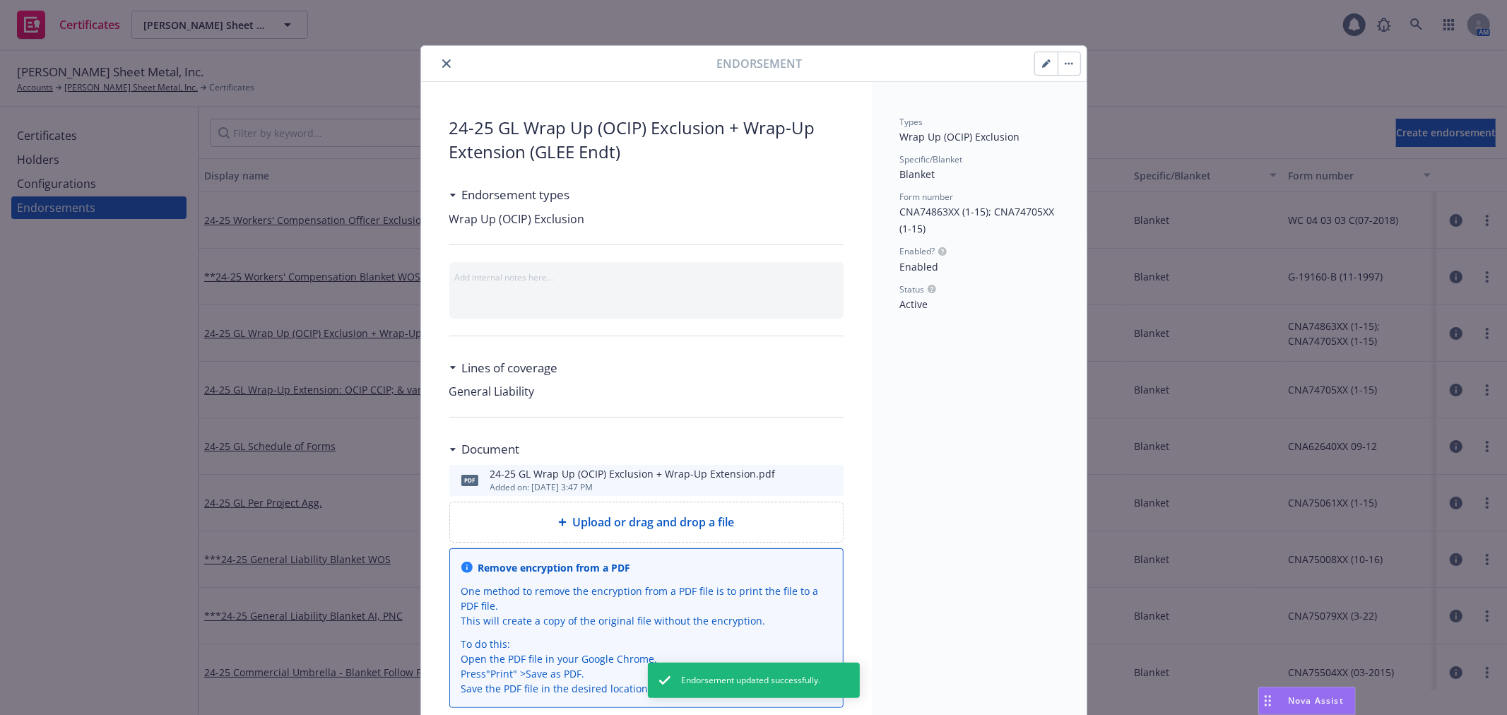
click at [442, 61] on icon "close" at bounding box center [446, 63] width 8 height 8
